Goal: Information Seeking & Learning: Learn about a topic

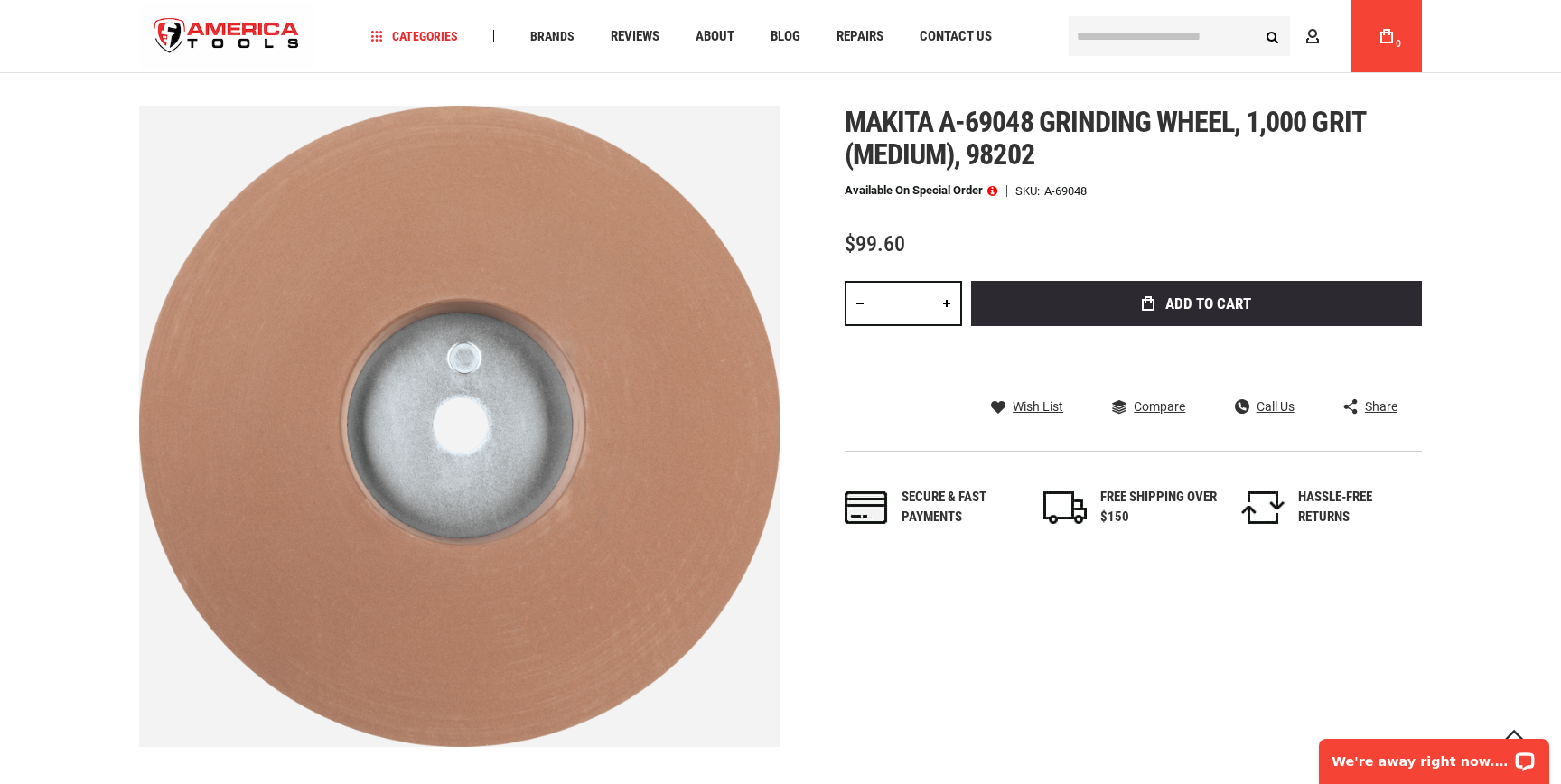
scroll to position [69, 0]
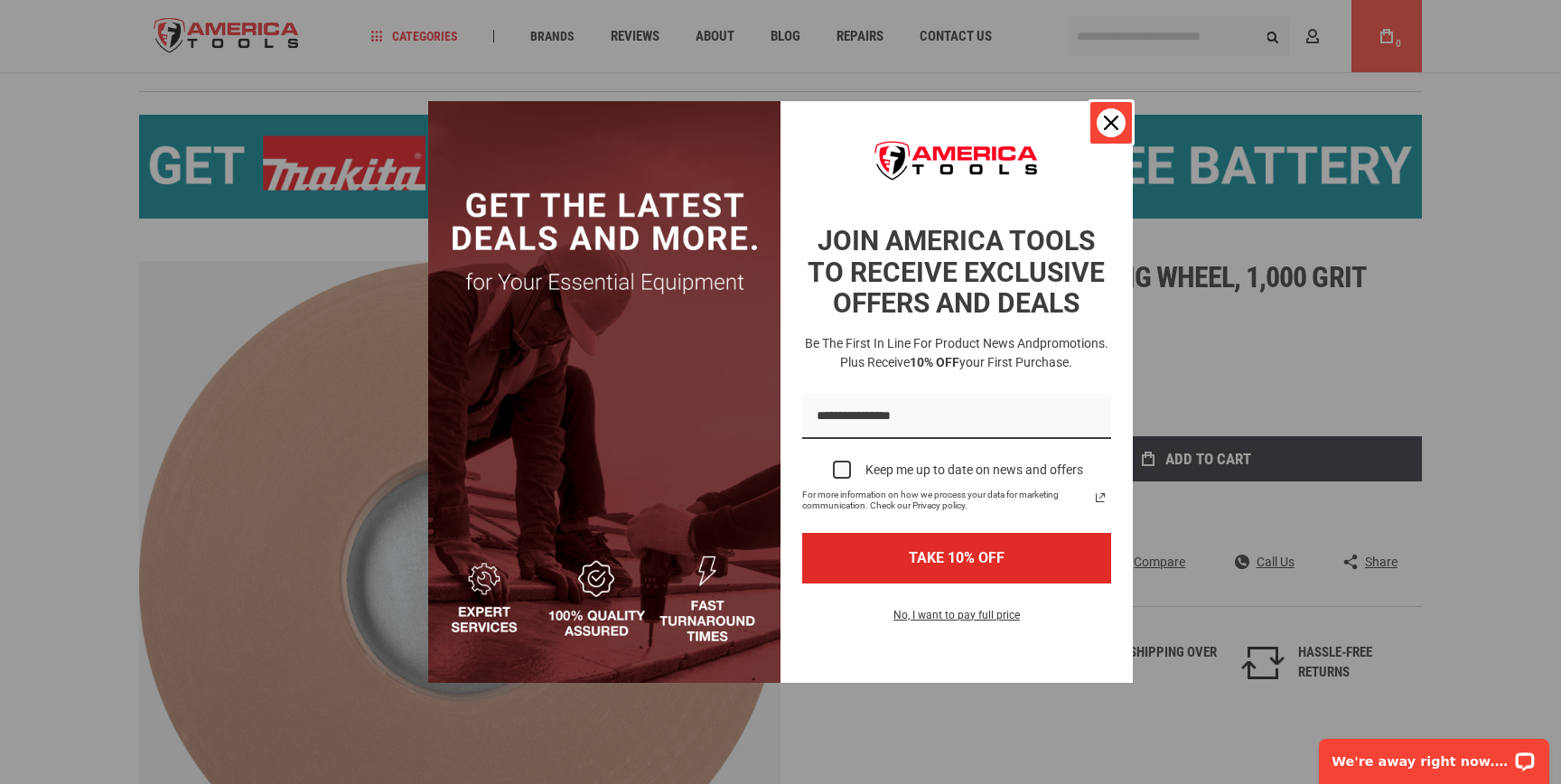
click at [1117, 124] on icon "close icon" at bounding box center [1111, 122] width 15 height 15
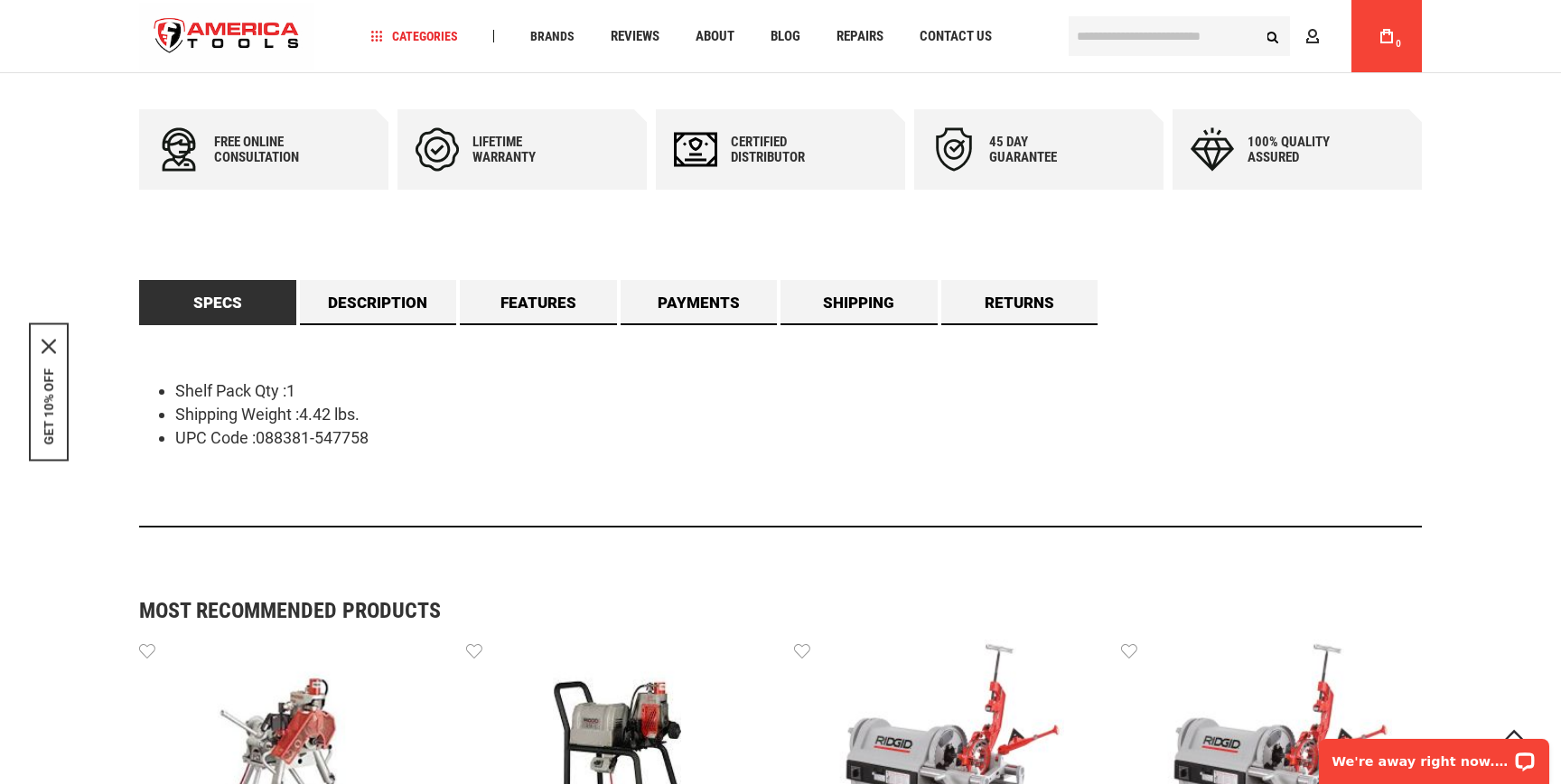
scroll to position [883, 0]
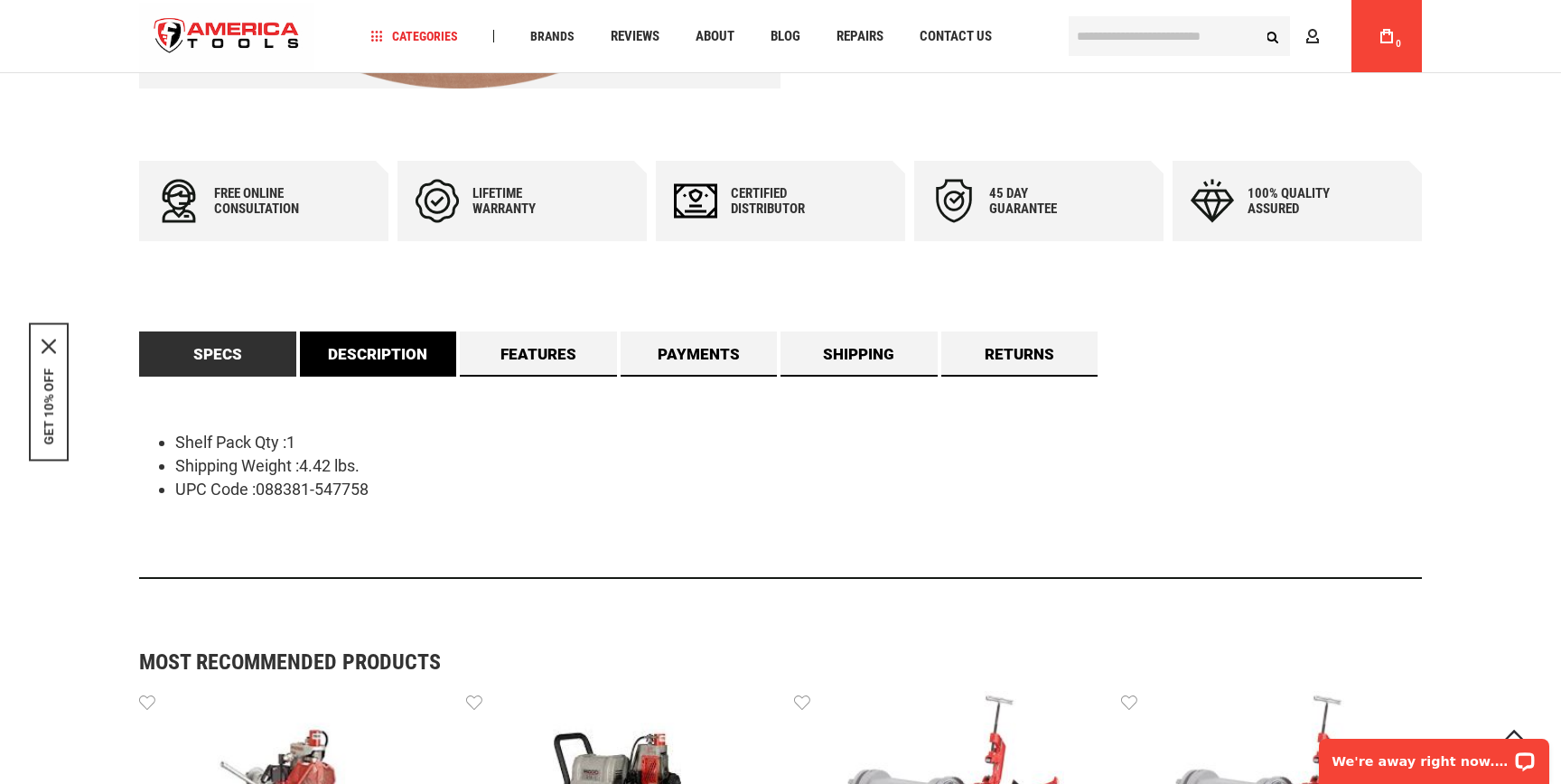
click at [399, 368] on link "Description" at bounding box center [378, 354] width 157 height 45
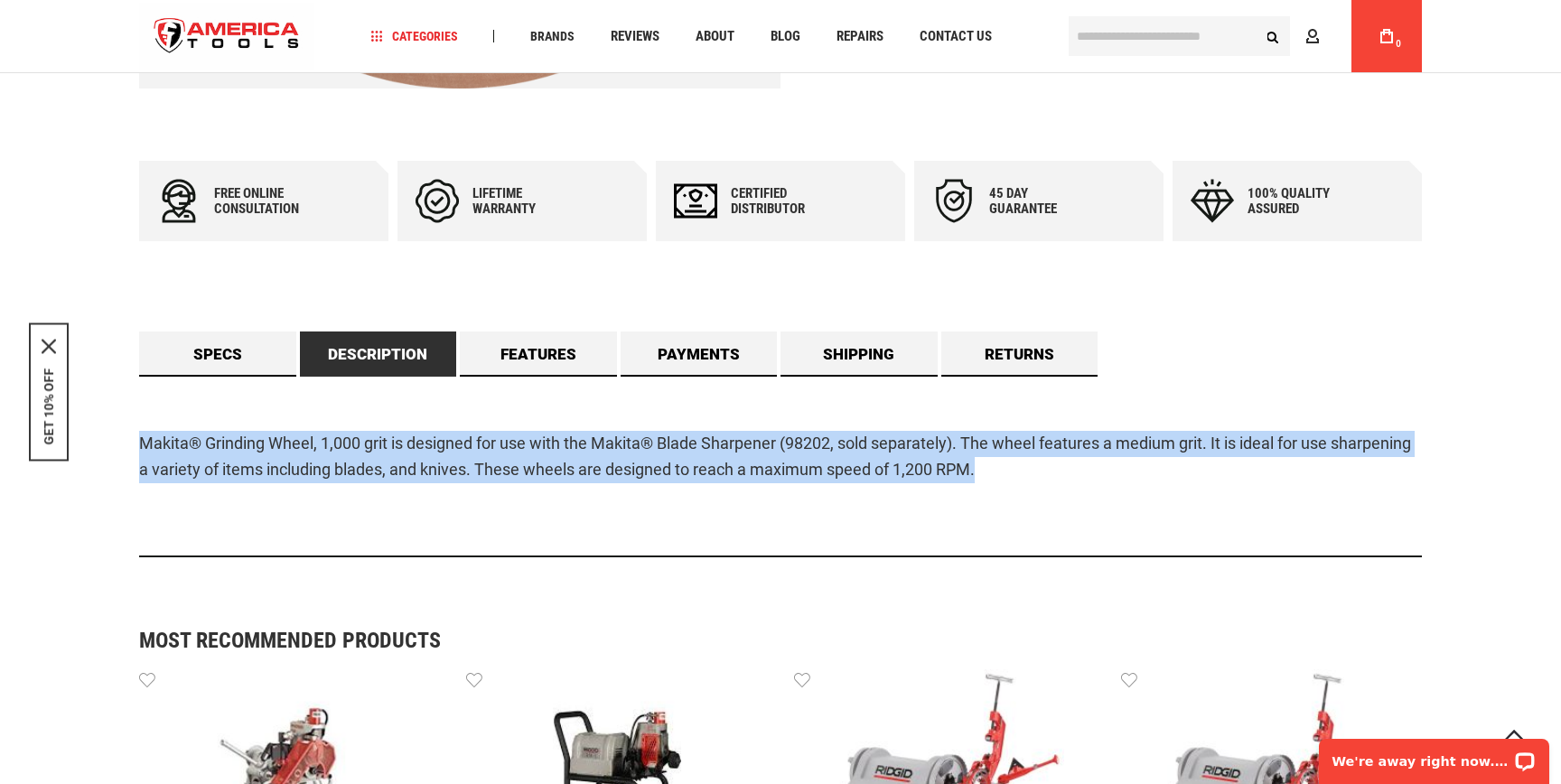
drag, startPoint x: 139, startPoint y: 436, endPoint x: 1018, endPoint y: 463, distance: 879.4
click at [1018, 463] on p "Makita® Grinding Wheel, 1,000 grit is designed for use with the Makita® Blade S…" at bounding box center [780, 457] width 1283 height 52
copy p "Makita® Grinding Wheel, 1,000 grit is designed for use with the Makita® Blade S…"
click at [541, 360] on link "Features" at bounding box center [538, 354] width 157 height 45
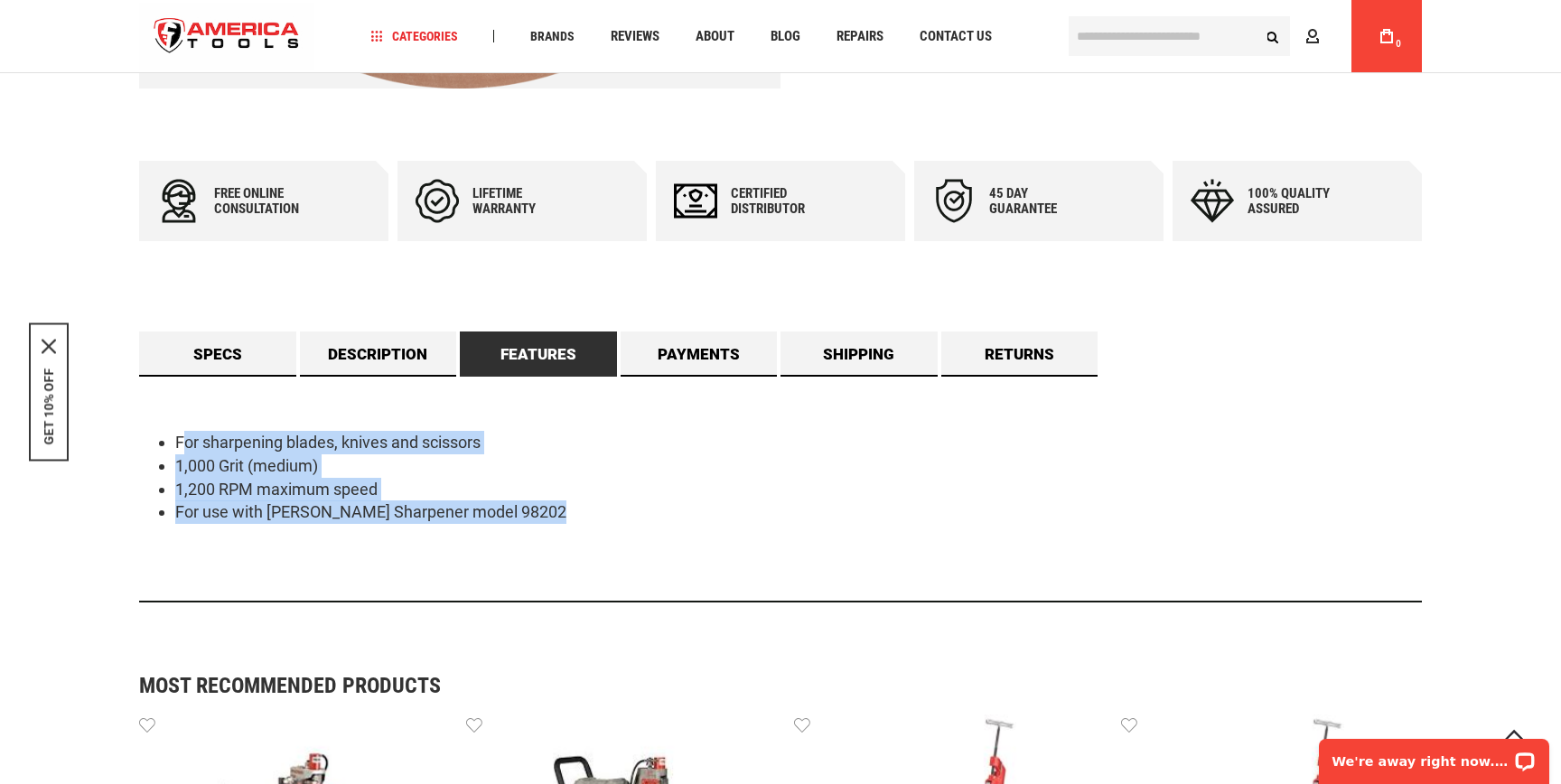
drag, startPoint x: 174, startPoint y: 439, endPoint x: 626, endPoint y: 532, distance: 461.5
click at [626, 532] on div "For sharpening blades, knives and scissors 1,000 Grit (medium) 1,200 RPM maximu…" at bounding box center [780, 489] width 1283 height 226
drag, startPoint x: 172, startPoint y: 439, endPoint x: 565, endPoint y: 531, distance: 403.6
click at [565, 531] on div "For sharpening blades, knives and scissors 1,000 Grit (medium) 1,200 RPM maximu…" at bounding box center [780, 489] width 1283 height 226
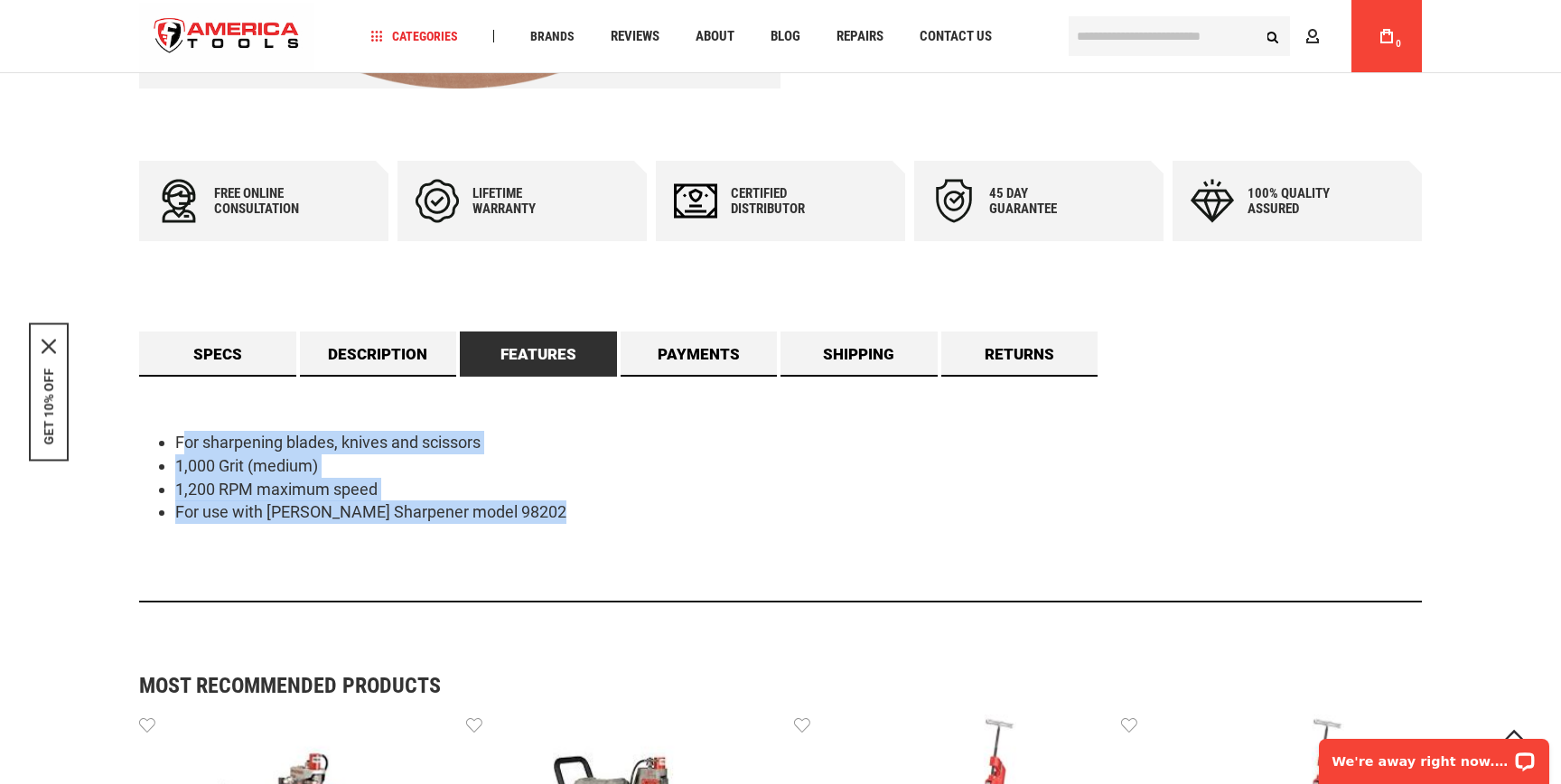
copy ul "For sharpening blades, knives and scissors 1,000 Grit (medium) 1,200 RPM maximu…"
click at [714, 358] on link "Payments" at bounding box center [699, 354] width 157 height 45
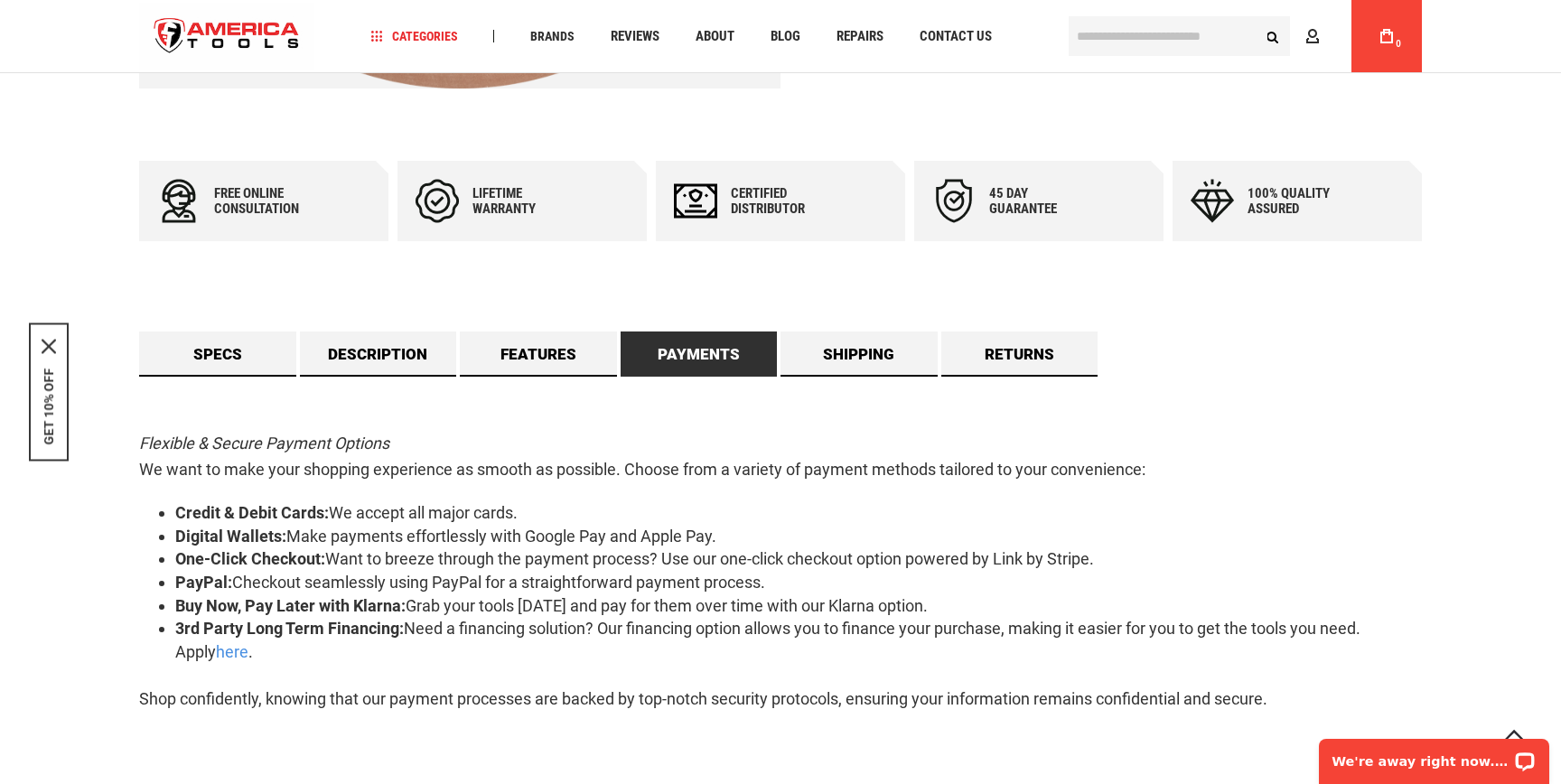
scroll to position [973, 0]
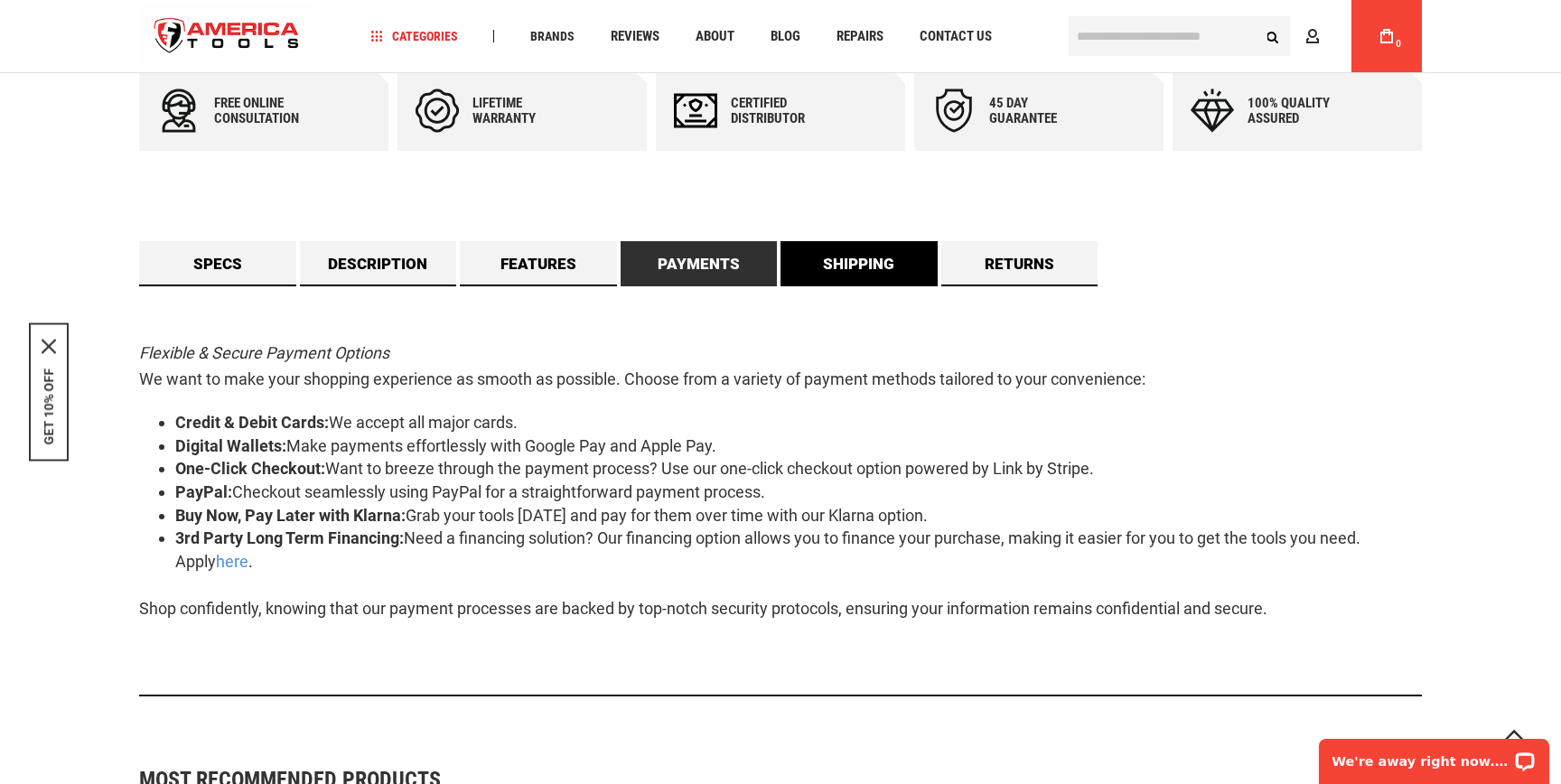
click at [860, 270] on link "Shipping" at bounding box center [858, 263] width 157 height 45
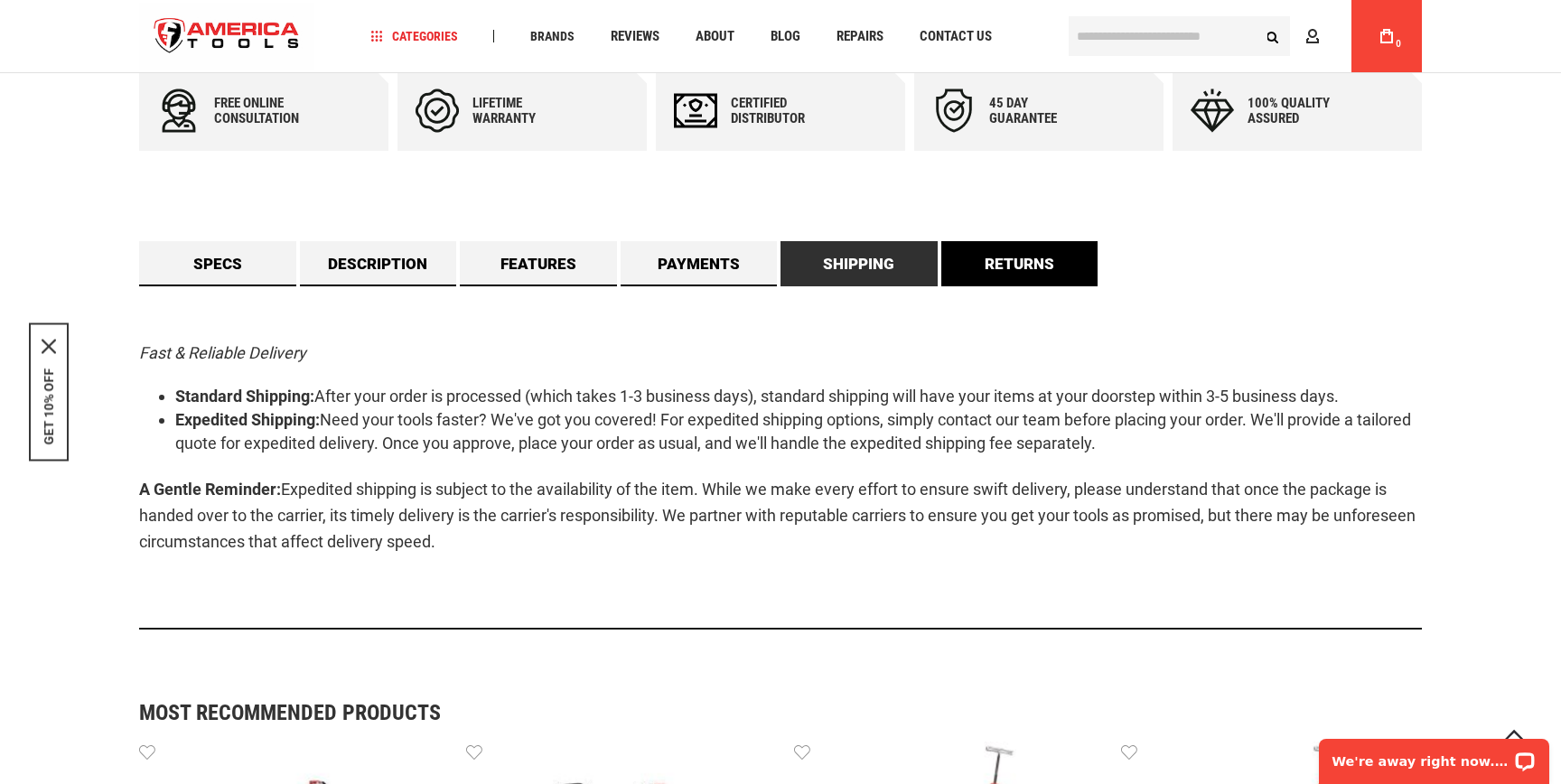
click at [991, 270] on link "Returns" at bounding box center [1019, 263] width 157 height 45
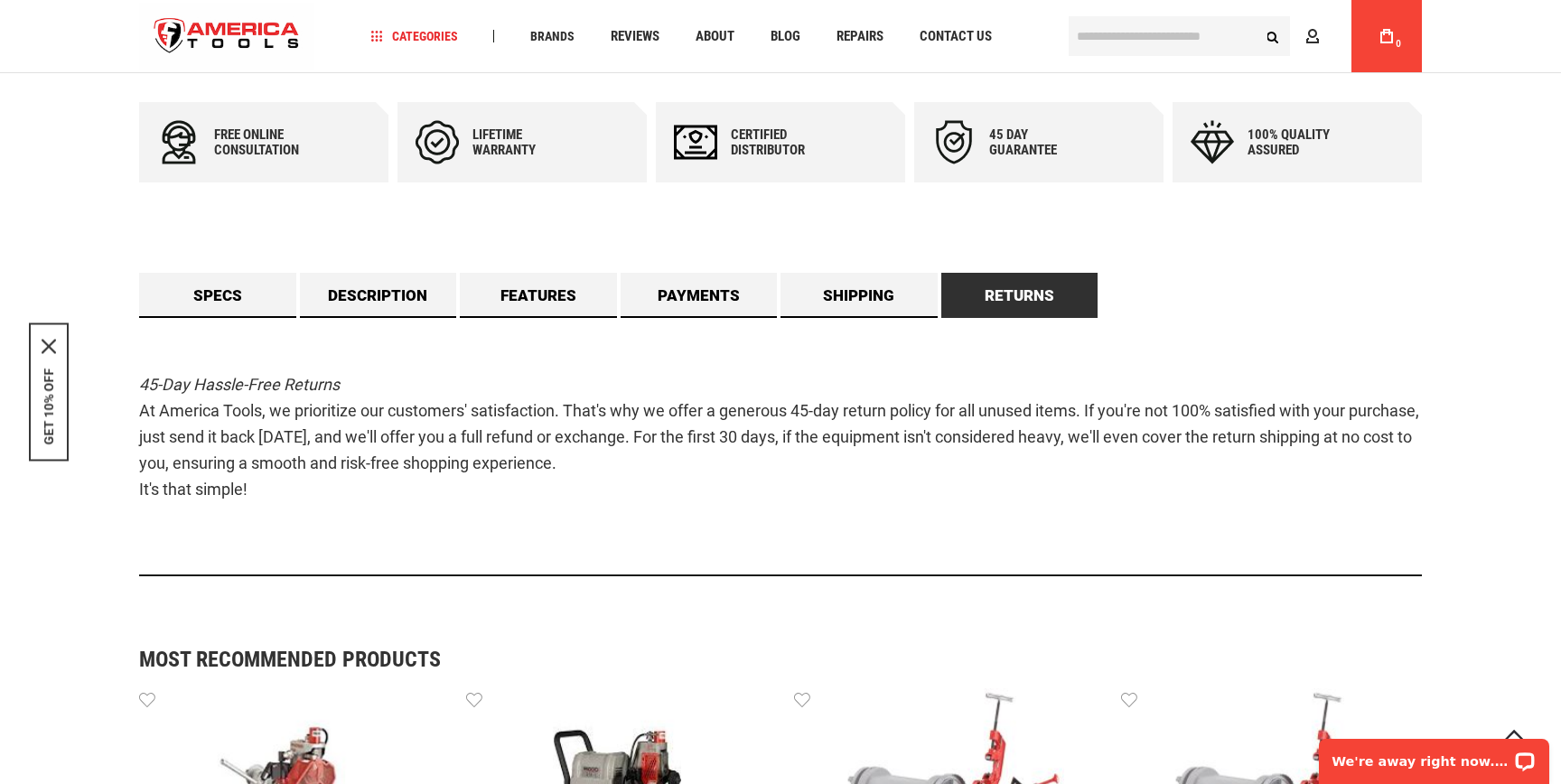
scroll to position [1063, 0]
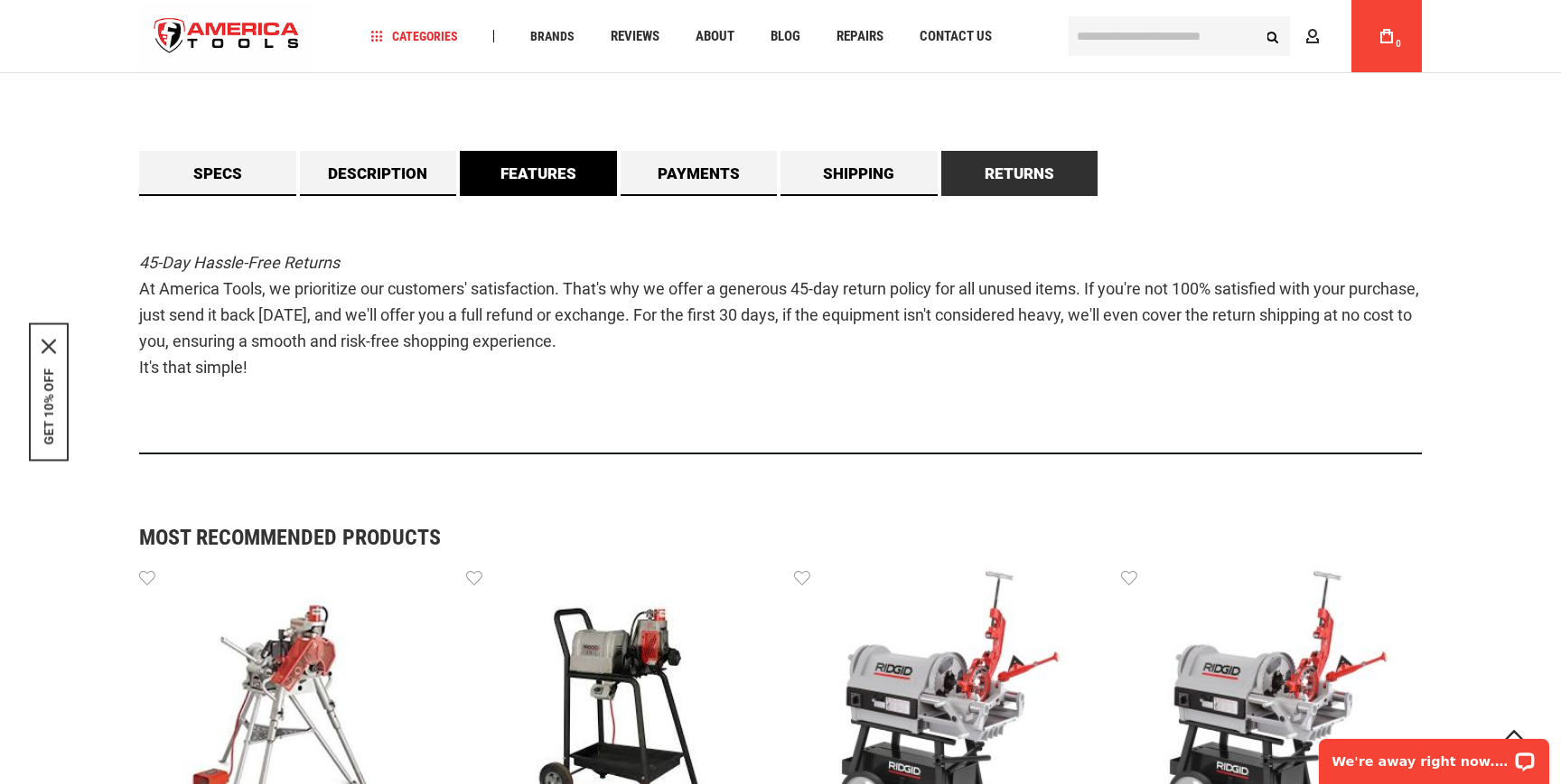
click at [548, 175] on link "Features" at bounding box center [538, 174] width 157 height 45
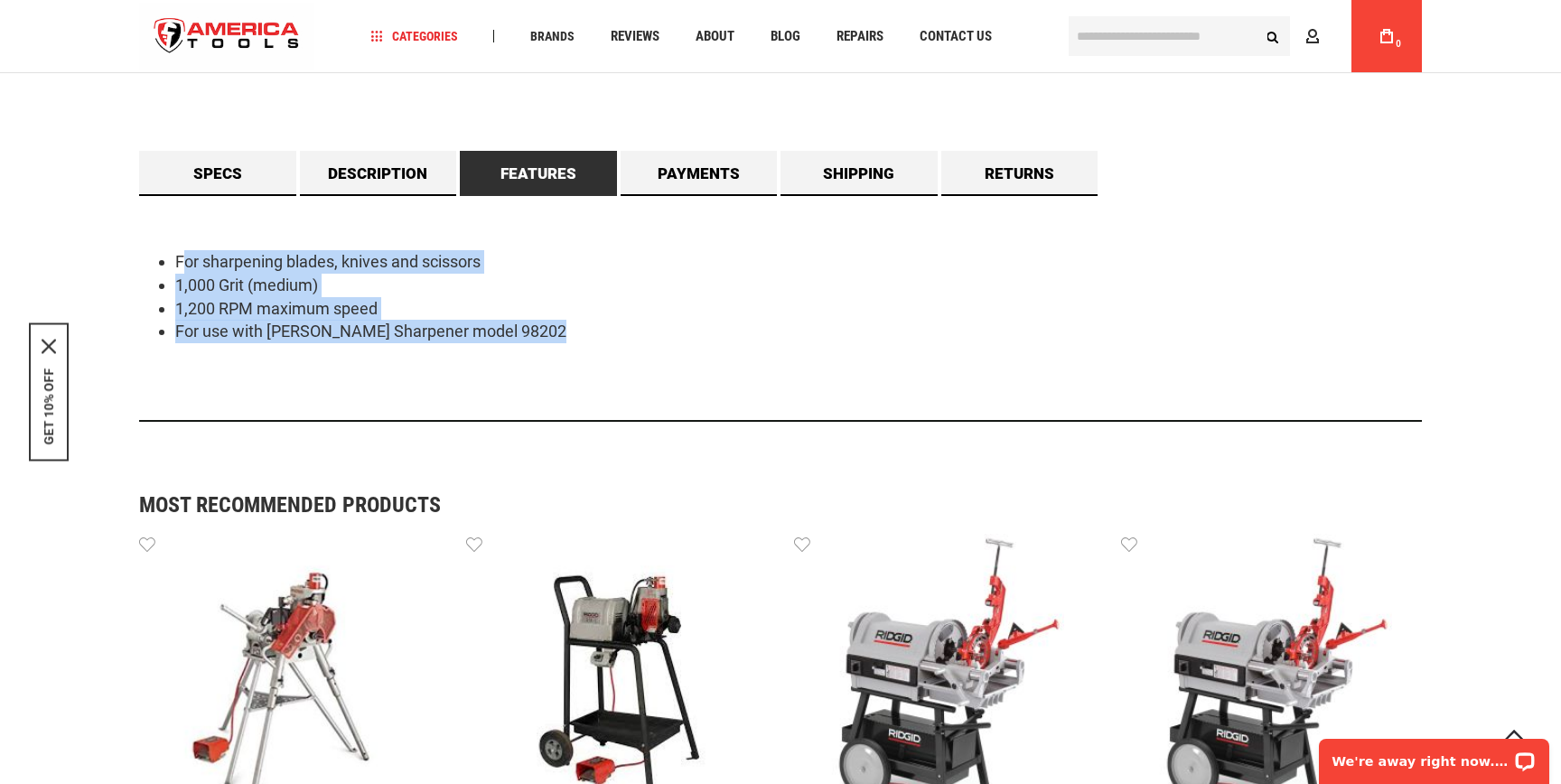
click at [650, 354] on div "For sharpening blades, knives and scissors 1,000 Grit (medium) 1,200 RPM maximu…" at bounding box center [780, 309] width 1283 height 226
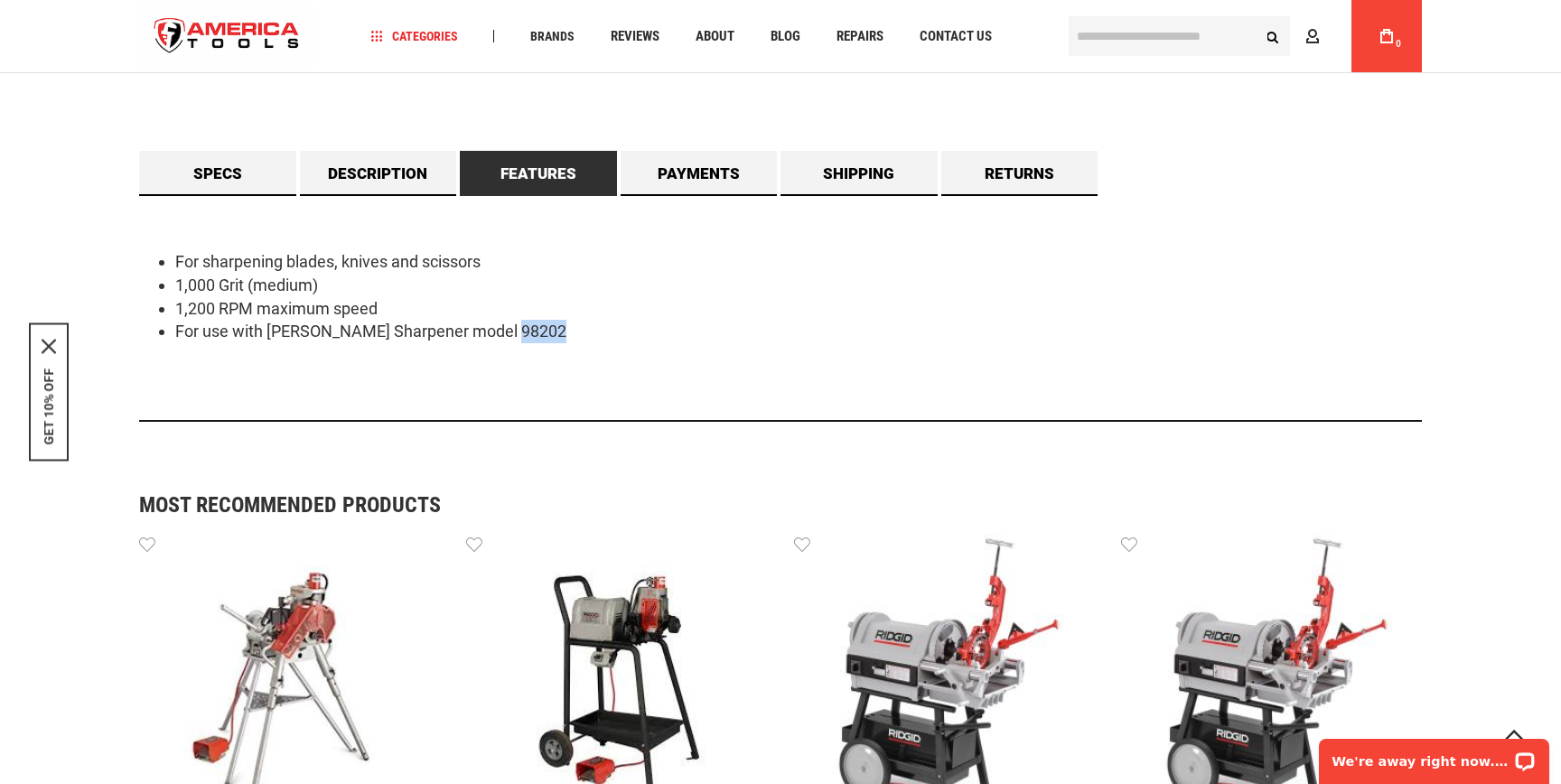
drag, startPoint x: 492, startPoint y: 330, endPoint x: 539, endPoint y: 332, distance: 47.0
click at [539, 332] on li "For use with [PERSON_NAME] Sharpener model 98202" at bounding box center [798, 331] width 1246 height 24
click at [540, 332] on li "For use with [PERSON_NAME] Sharpener model 98202" at bounding box center [798, 331] width 1246 height 24
drag, startPoint x: 490, startPoint y: 328, endPoint x: 540, endPoint y: 337, distance: 50.8
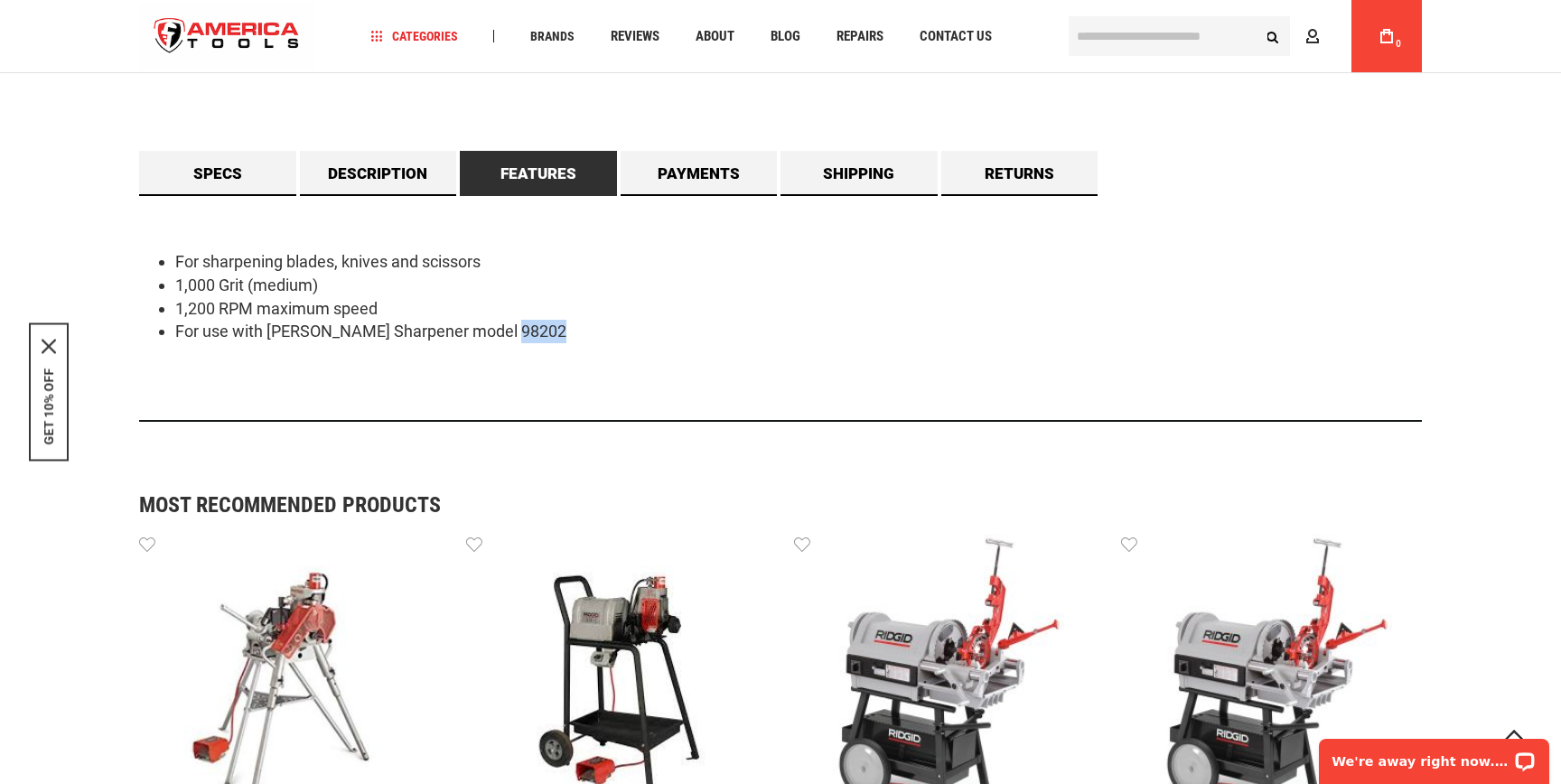
click at [540, 337] on li "For use with [PERSON_NAME] Sharpener model 98202" at bounding box center [798, 331] width 1246 height 24
copy li "98202"
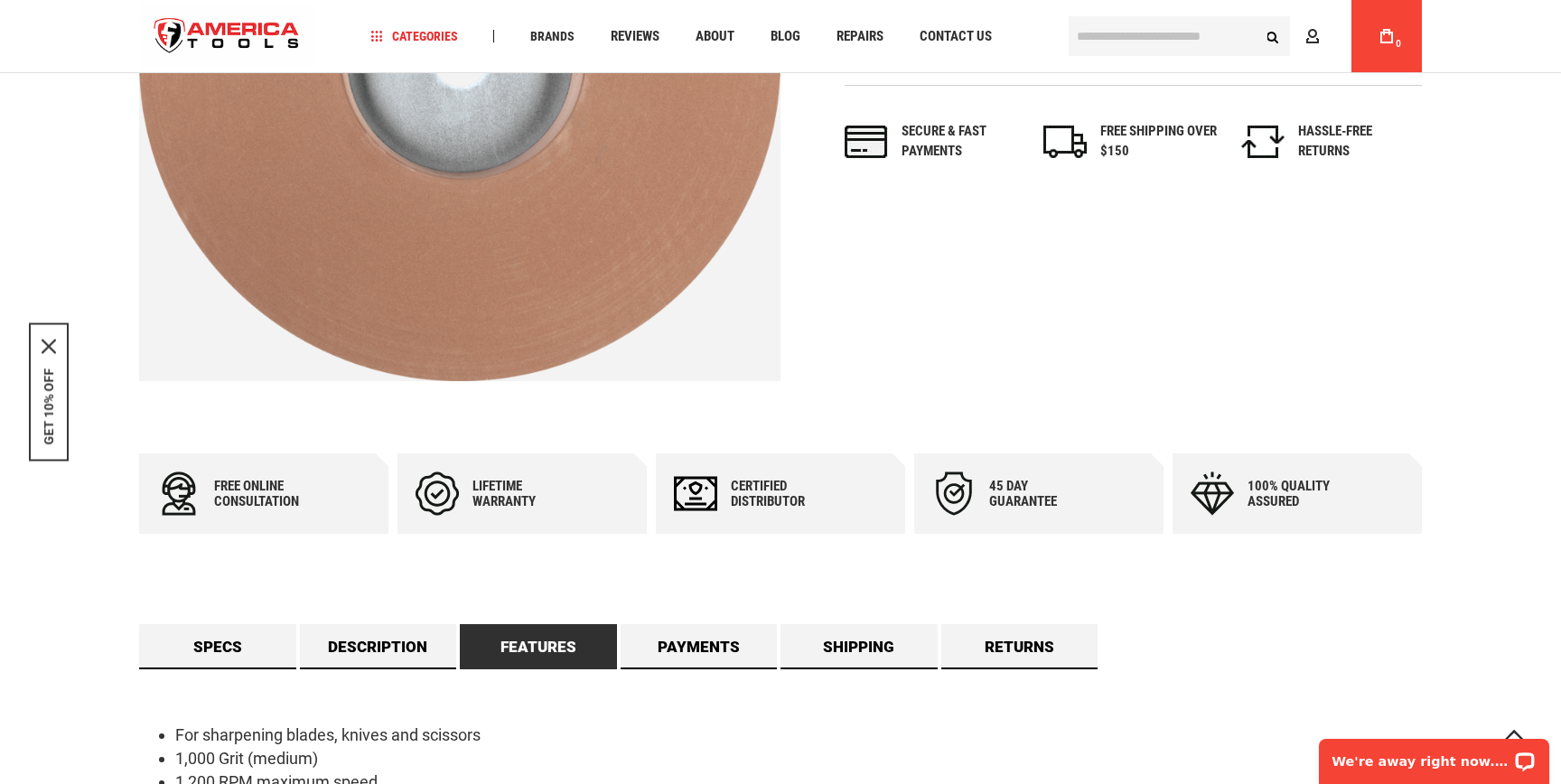
scroll to position [721, 0]
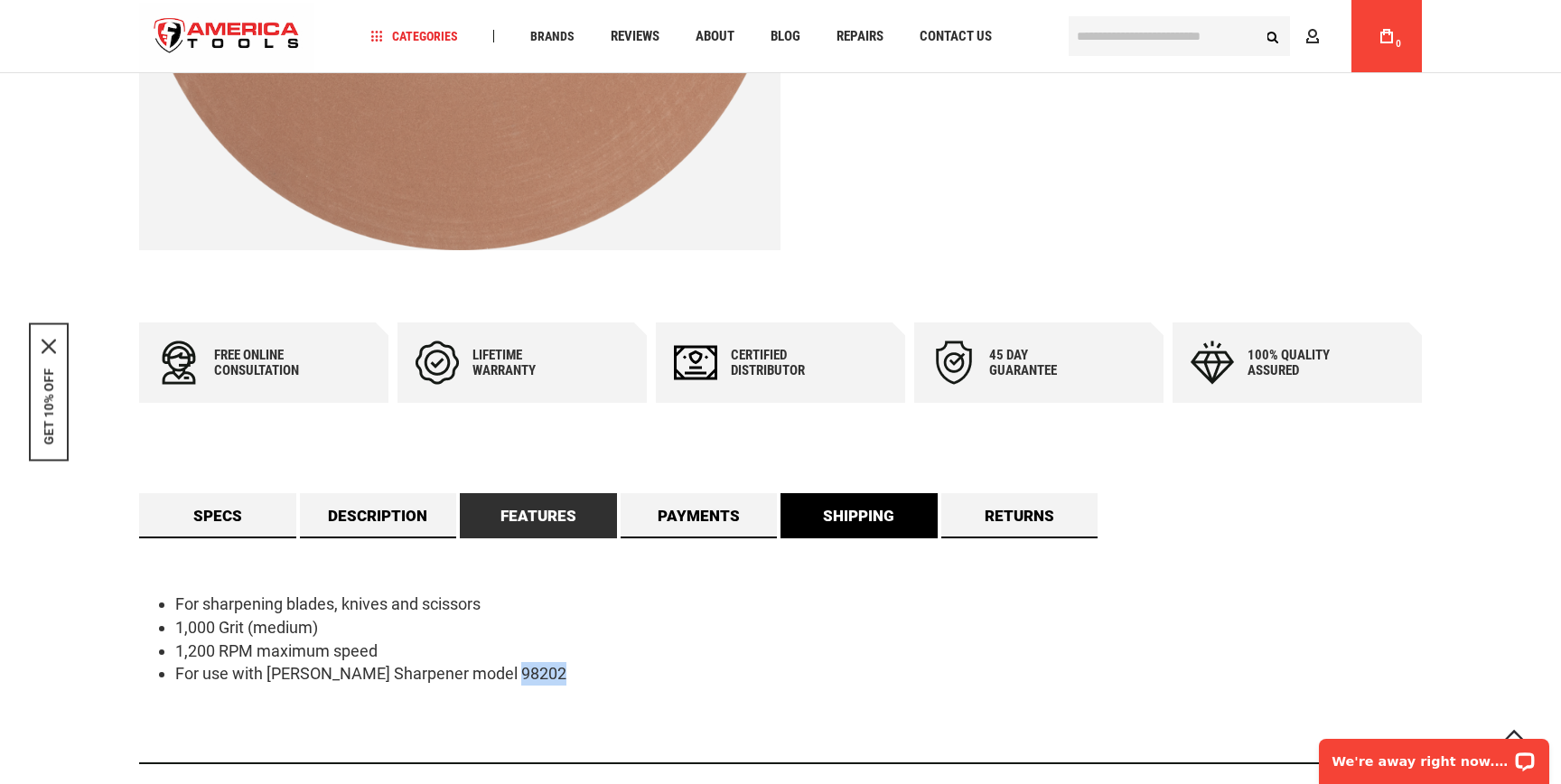
click at [847, 515] on link "Shipping" at bounding box center [858, 516] width 157 height 45
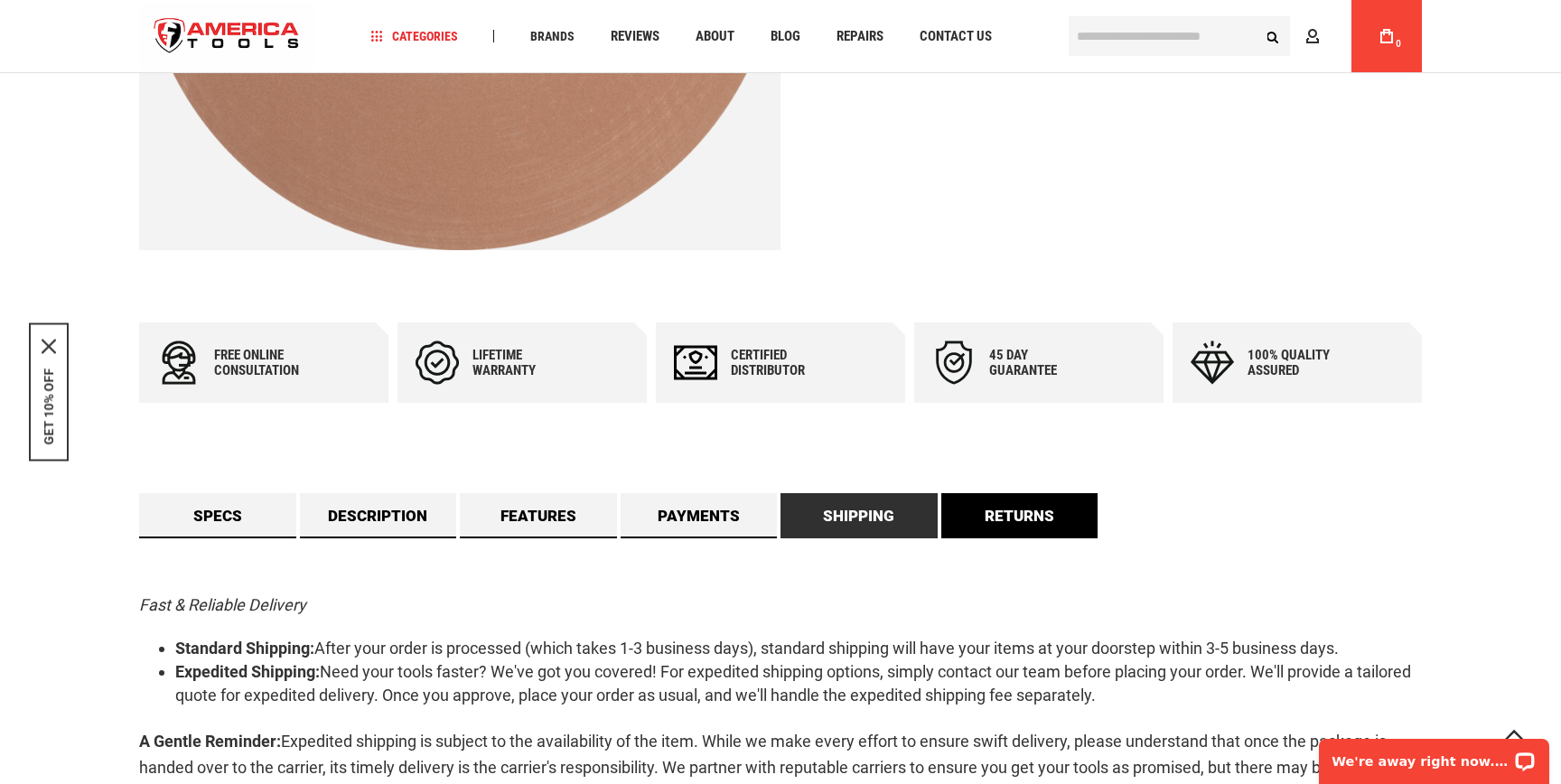
click at [1020, 506] on link "Returns" at bounding box center [1019, 516] width 157 height 45
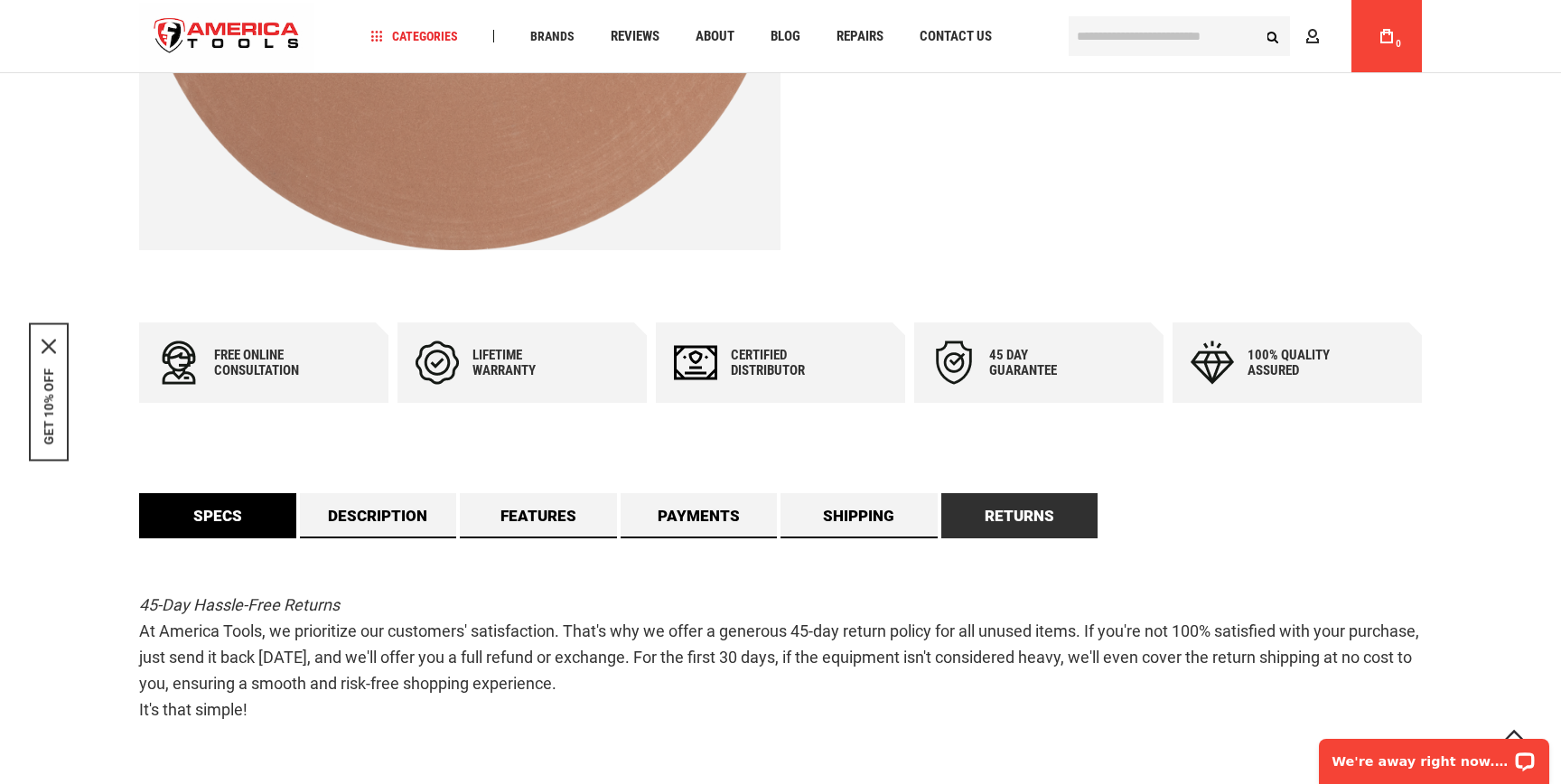
click at [208, 507] on link "Specs" at bounding box center [217, 516] width 157 height 45
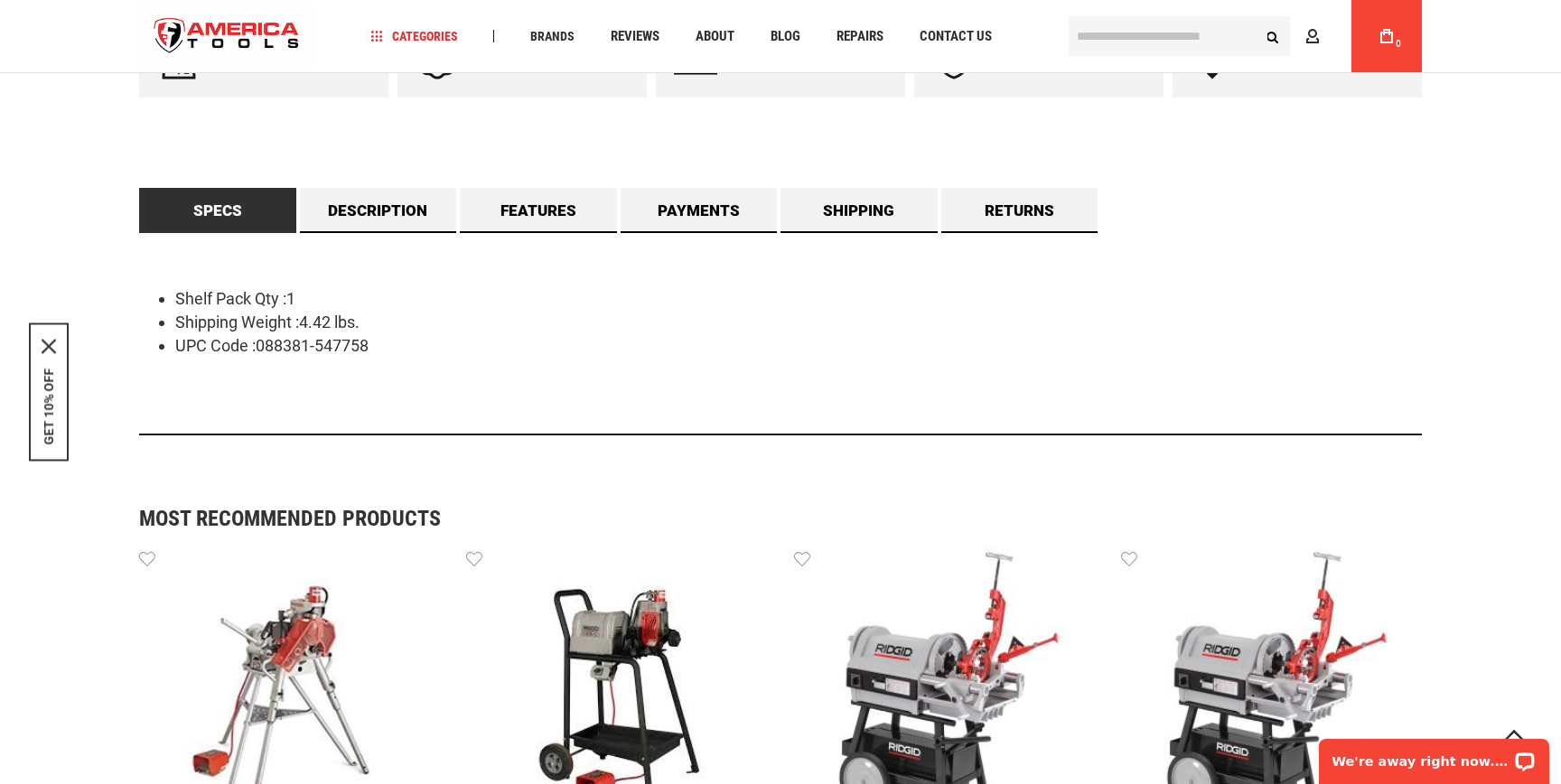
scroll to position [1084, 0]
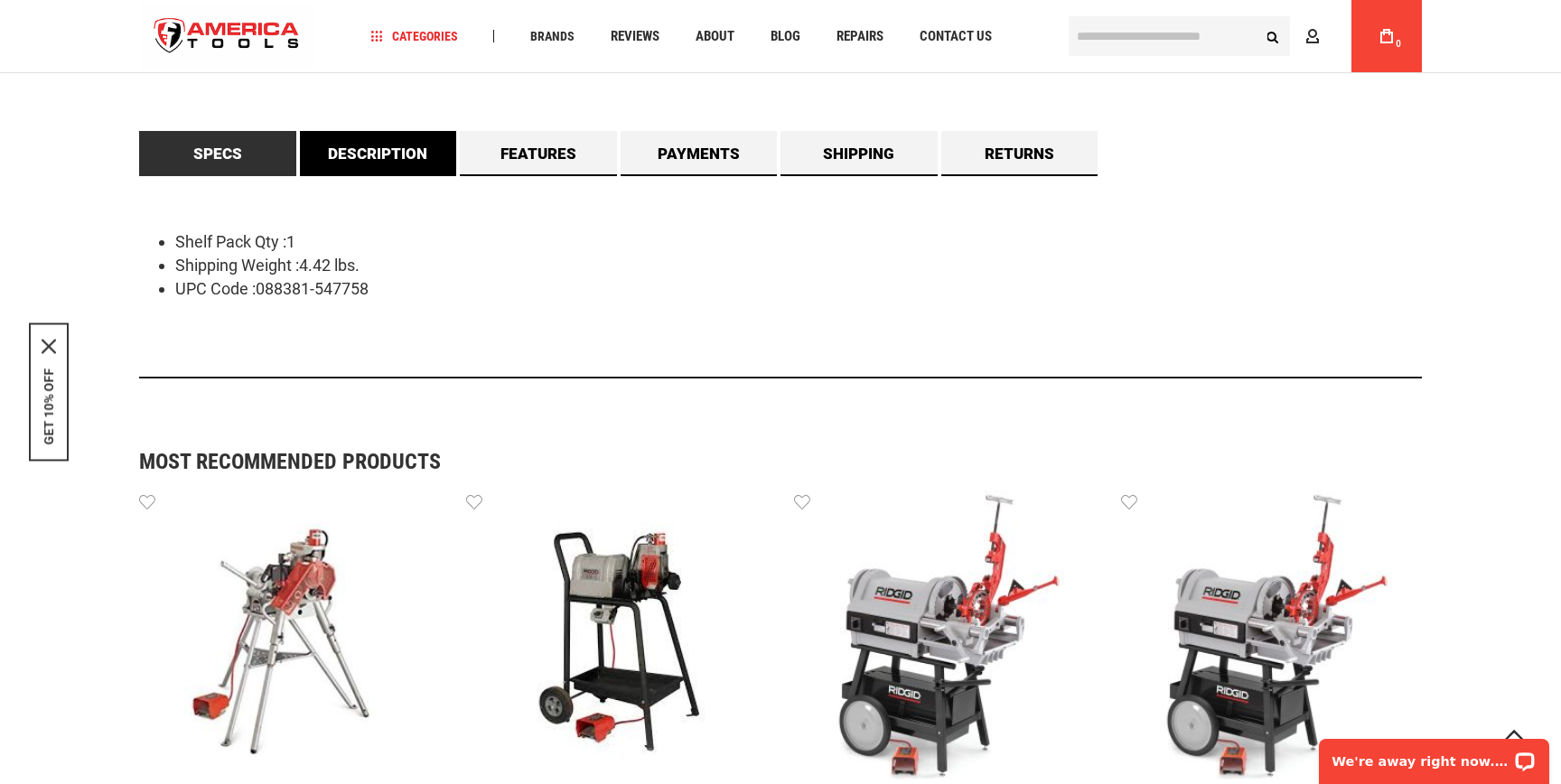
click at [364, 154] on link "Description" at bounding box center [378, 154] width 157 height 45
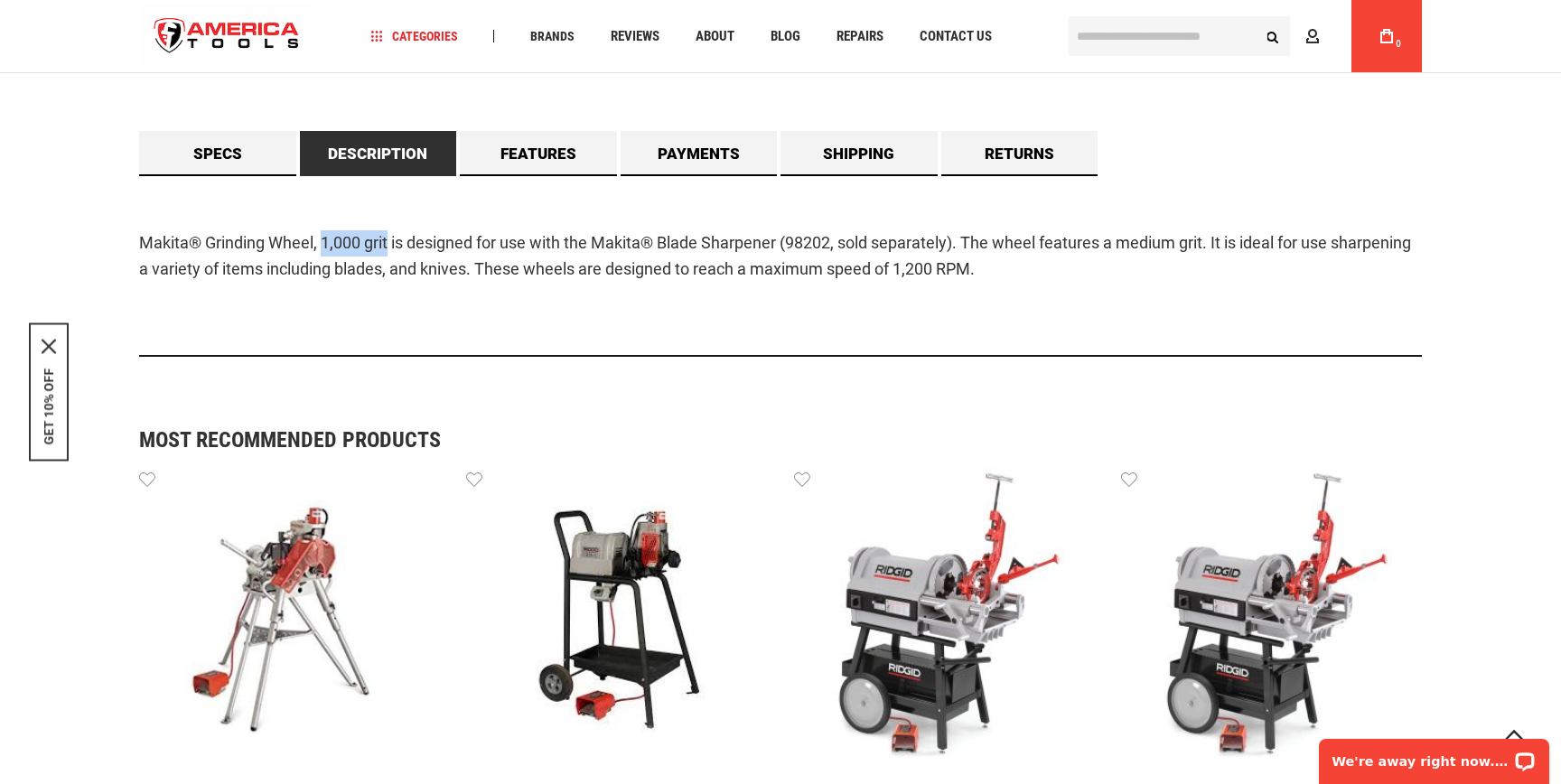
drag, startPoint x: 320, startPoint y: 241, endPoint x: 390, endPoint y: 244, distance: 70.1
click at [390, 244] on p "Makita® Grinding Wheel, 1,000 grit is designed for use with the Makita® Blade S…" at bounding box center [780, 255] width 1283 height 52
copy p "1,000 grit"
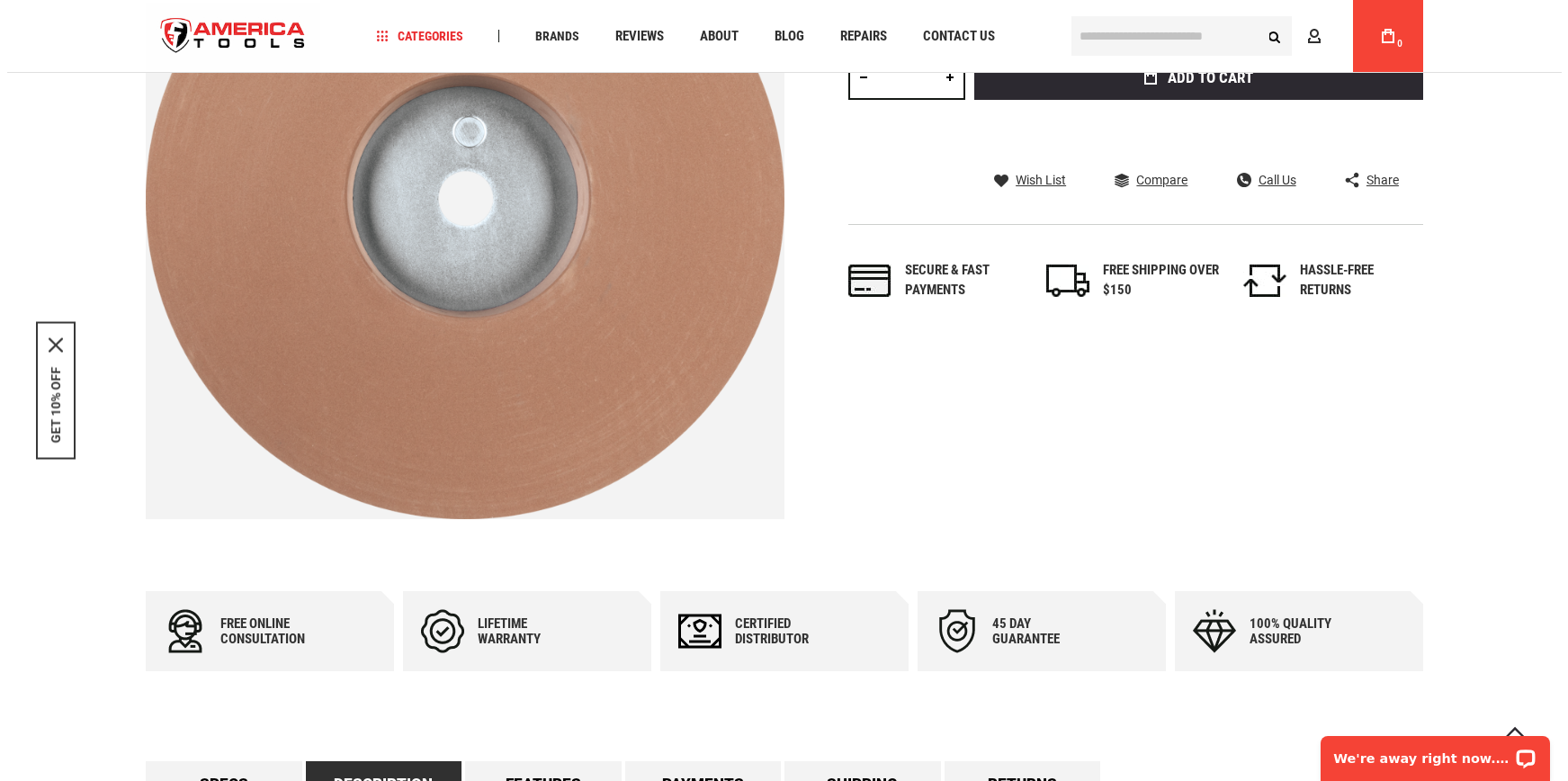
scroll to position [0, 0]
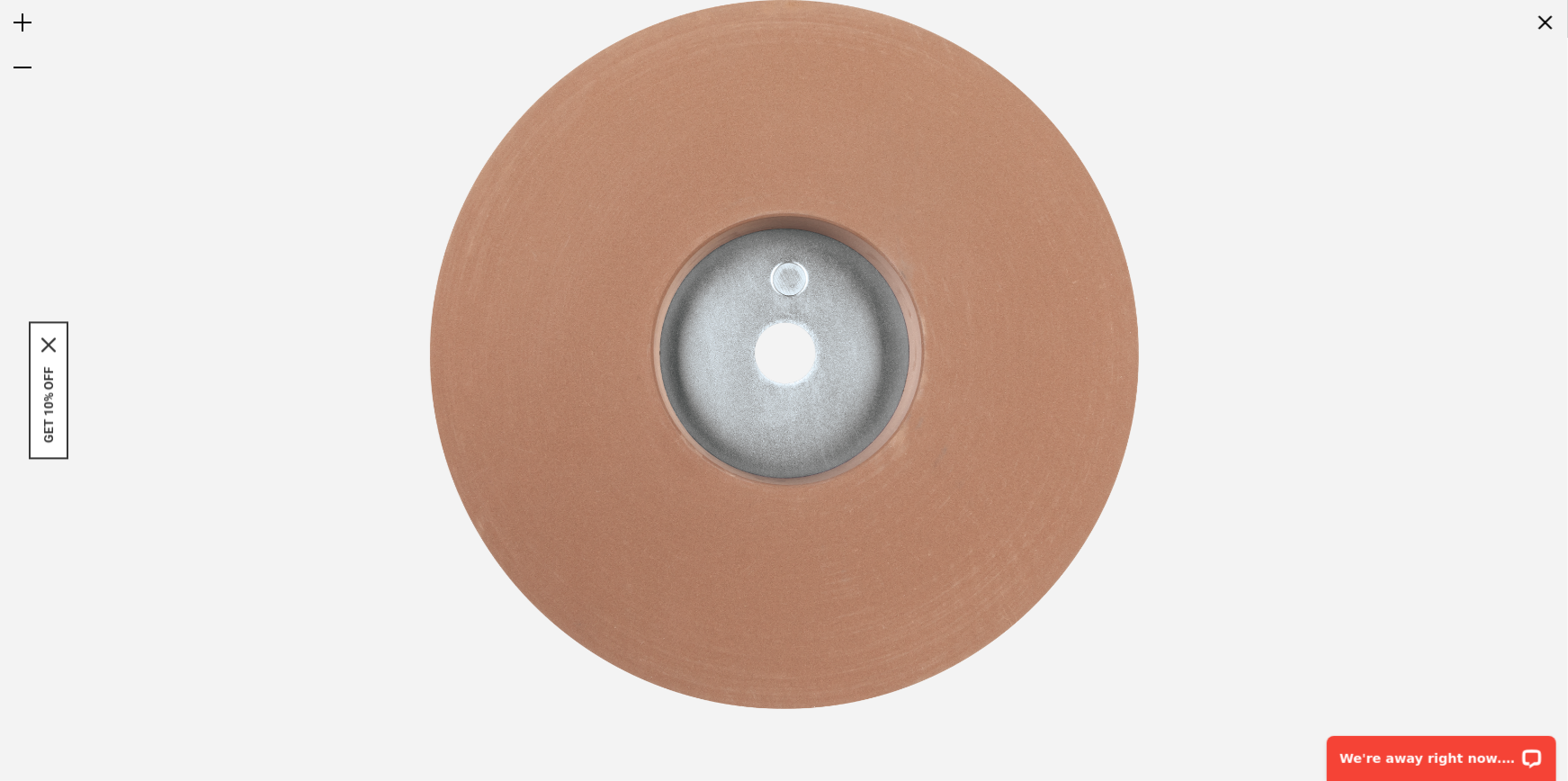
click at [1018, 404] on img at bounding box center [784, 354] width 708 height 708
click at [1021, 432] on img at bounding box center [784, 354] width 708 height 708
click at [860, 14] on img at bounding box center [784, 354] width 708 height 708
click at [569, 246] on img at bounding box center [784, 354] width 708 height 708
